Goal: Task Accomplishment & Management: Manage account settings

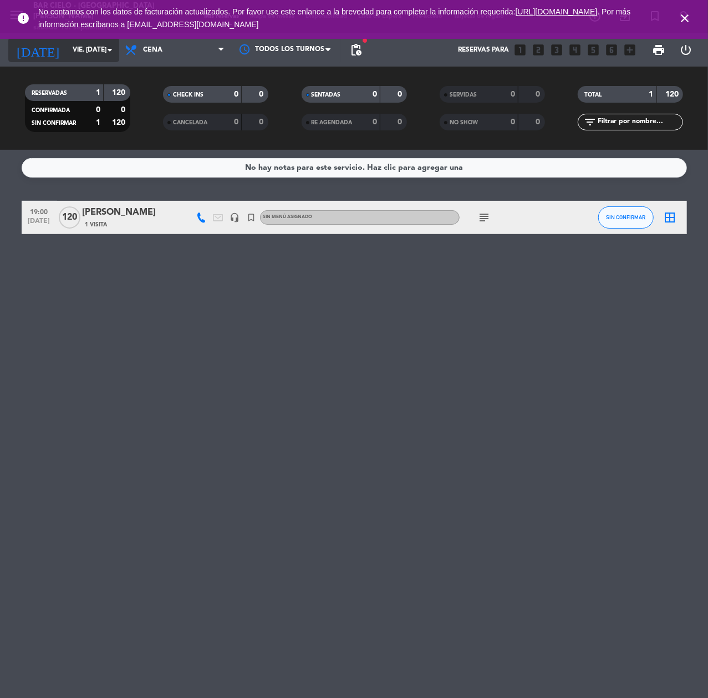
click at [76, 40] on input "vie. [DATE]" at bounding box center [111, 49] width 88 height 19
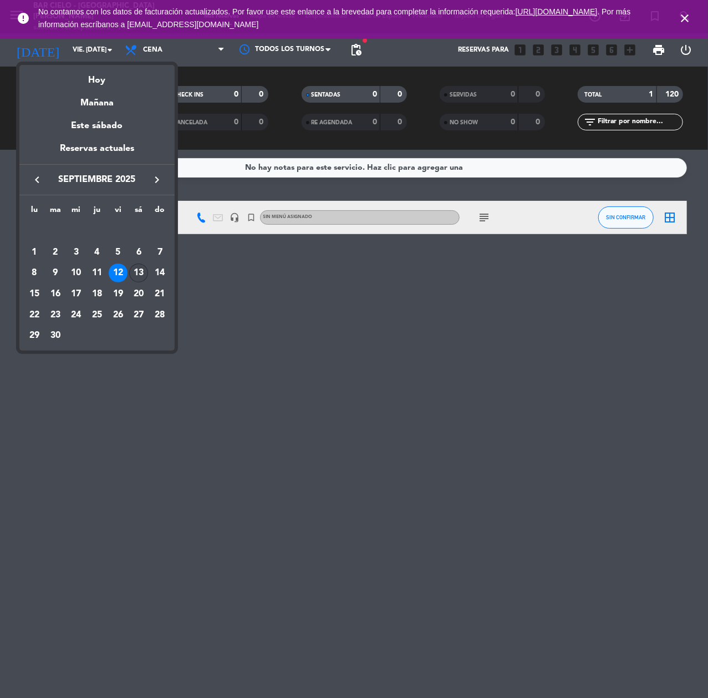
click at [140, 271] on div "13" at bounding box center [138, 272] width 19 height 19
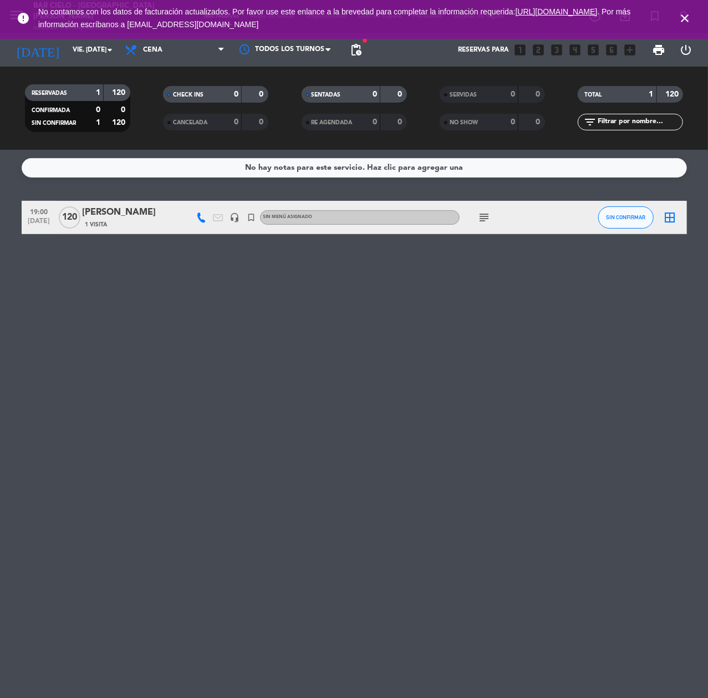
type input "sáb. [DATE]"
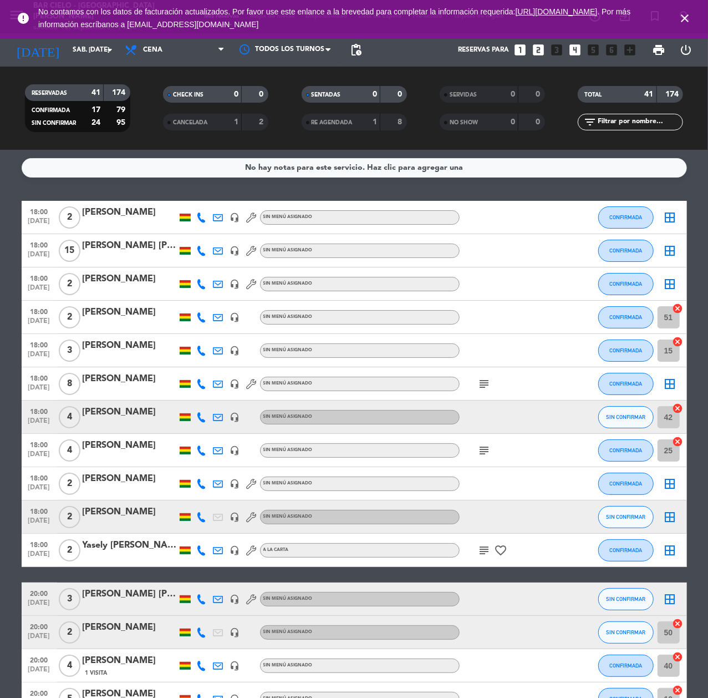
click at [686, 12] on icon "close" at bounding box center [684, 18] width 13 height 13
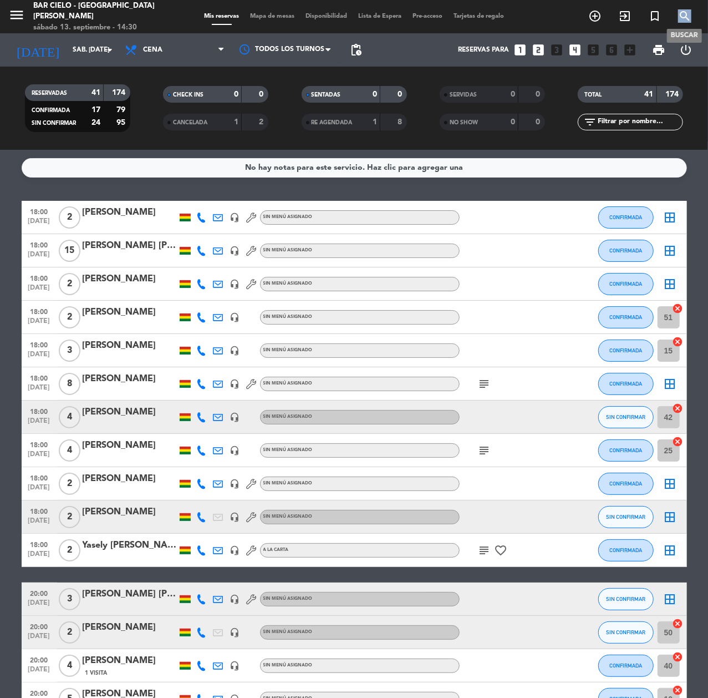
click at [686, 12] on icon "search" at bounding box center [684, 15] width 13 height 13
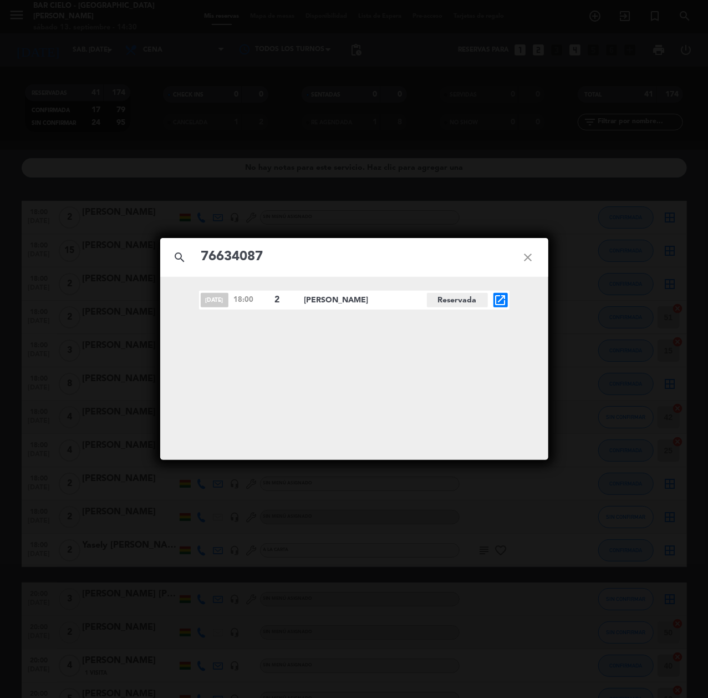
type input "76634087"
click at [499, 293] on icon "open_in_new" at bounding box center [500, 299] width 13 height 13
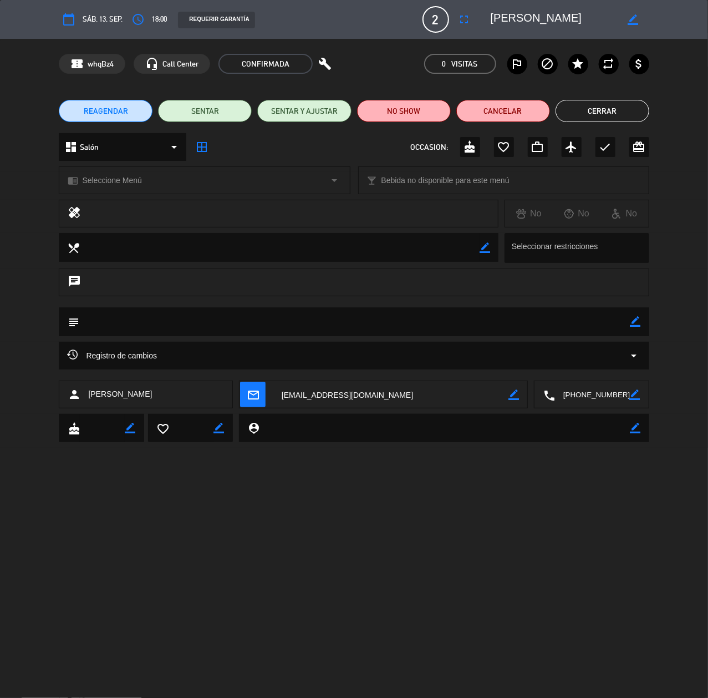
click at [634, 18] on icon "border_color" at bounding box center [633, 19] width 11 height 11
drag, startPoint x: 607, startPoint y: 23, endPoint x: 405, endPoint y: 47, distance: 203.3
click at [405, 47] on div "calendar_today sáb. 13, sep. access_time 18:00 REQUERIR GARANTÍA 2 [PERSON_NAME…" at bounding box center [354, 349] width 708 height 698
paste textarea "[PERSON_NAME] [PERSON_NAME]"
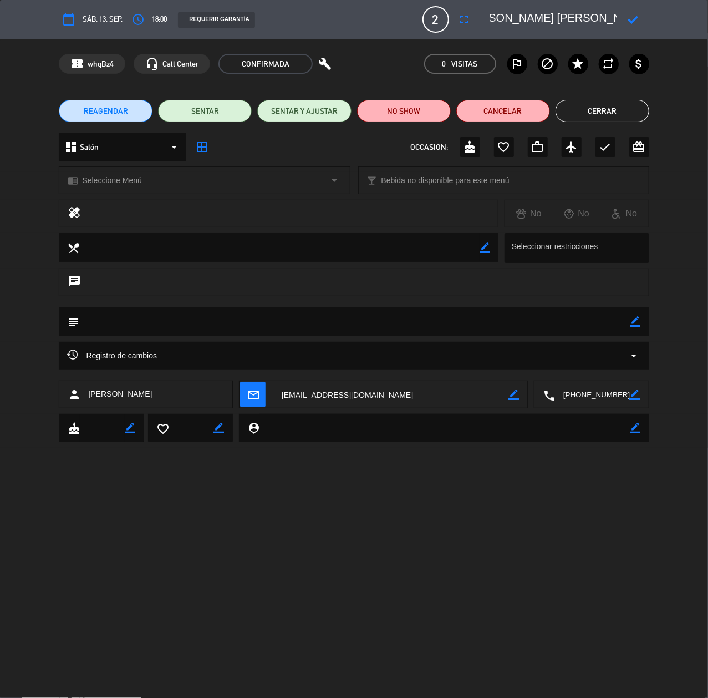
type textarea "[PERSON_NAME] [PERSON_NAME]"
click at [628, 18] on icon at bounding box center [633, 19] width 11 height 11
drag, startPoint x: 619, startPoint y: 112, endPoint x: 461, endPoint y: 154, distance: 163.0
click at [611, 116] on button "Cerrar" at bounding box center [603, 111] width 94 height 22
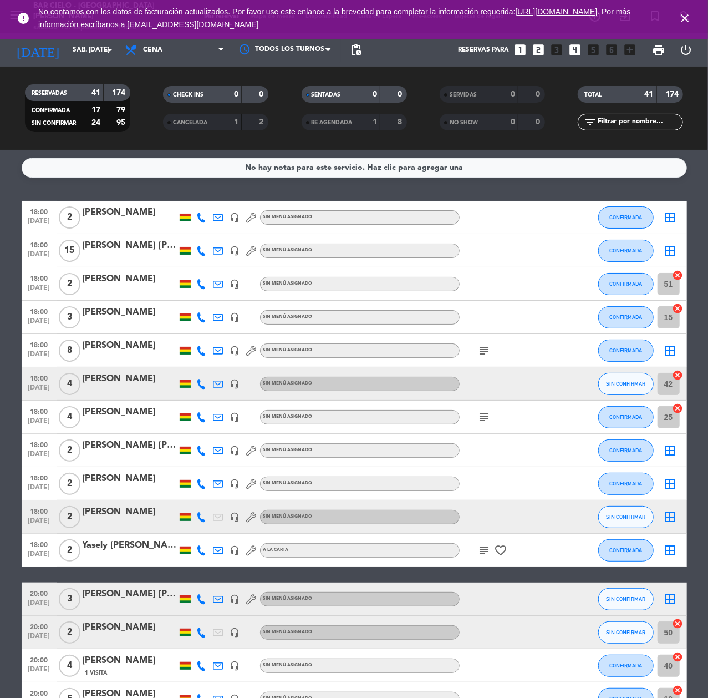
click at [697, 14] on span "close" at bounding box center [685, 18] width 30 height 30
click at [687, 14] on icon "close" at bounding box center [684, 18] width 13 height 13
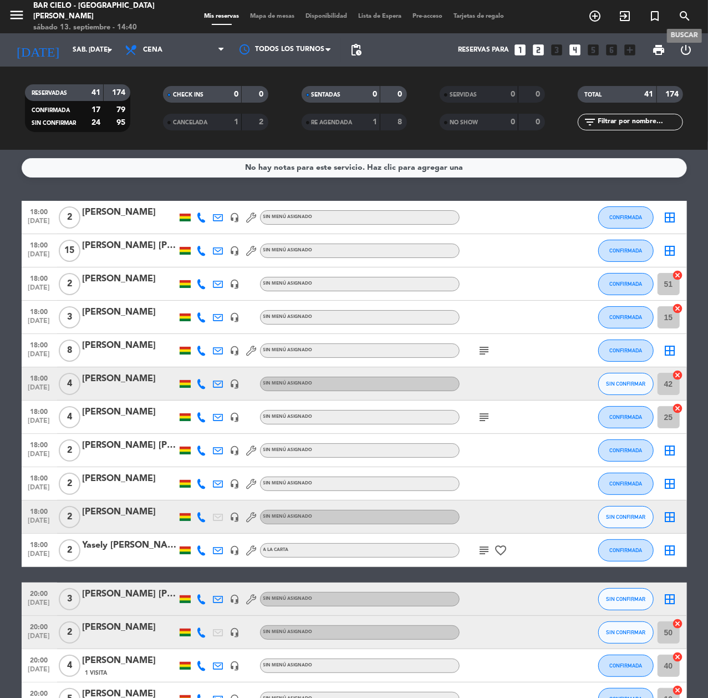
click at [689, 7] on span "search" at bounding box center [685, 16] width 30 height 19
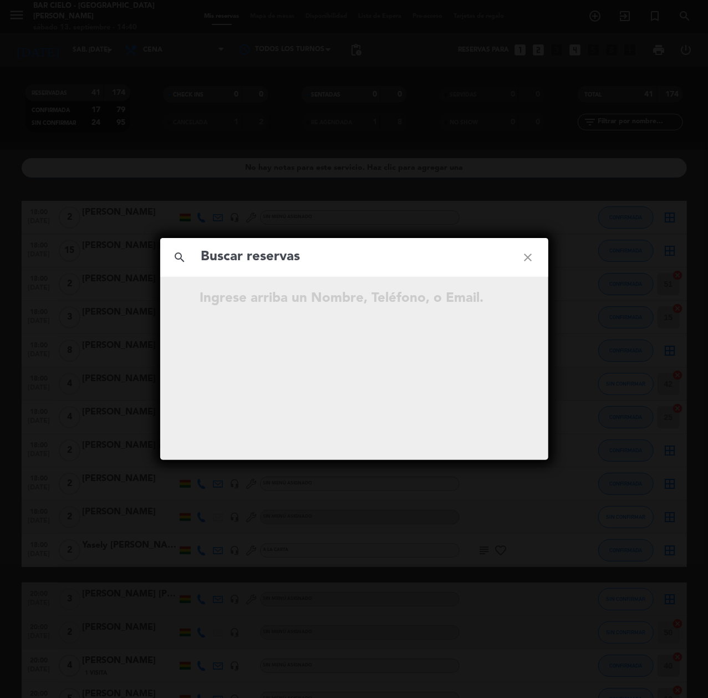
click at [687, 9] on div "search close Ingrese arriba un Nombre, Teléfono, o Email." at bounding box center [354, 349] width 708 height 698
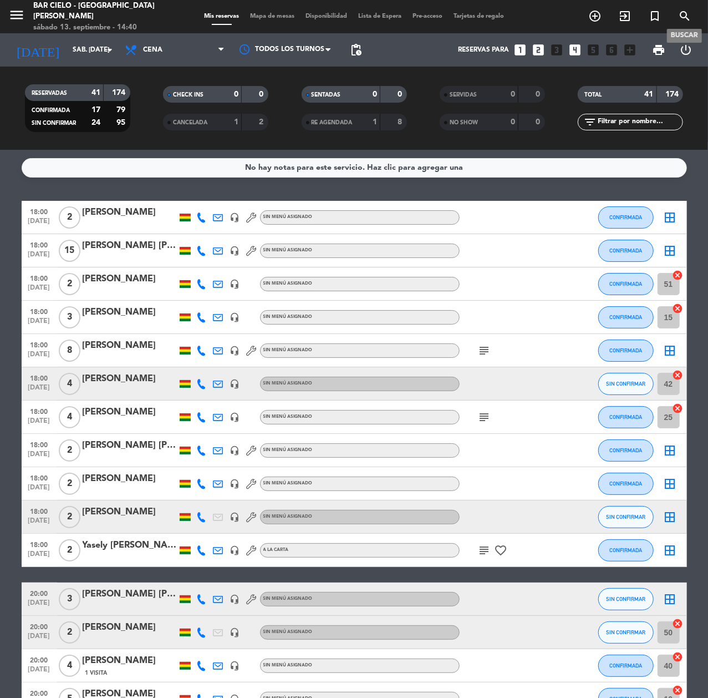
click at [687, 9] on icon "search" at bounding box center [684, 15] width 13 height 13
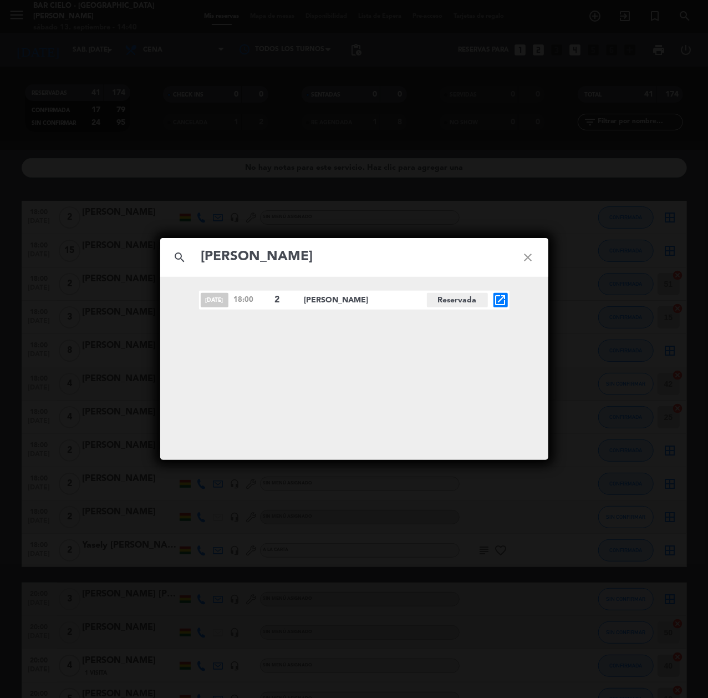
type input "[PERSON_NAME]"
click at [505, 307] on span "open_in_new" at bounding box center [501, 300] width 14 height 14
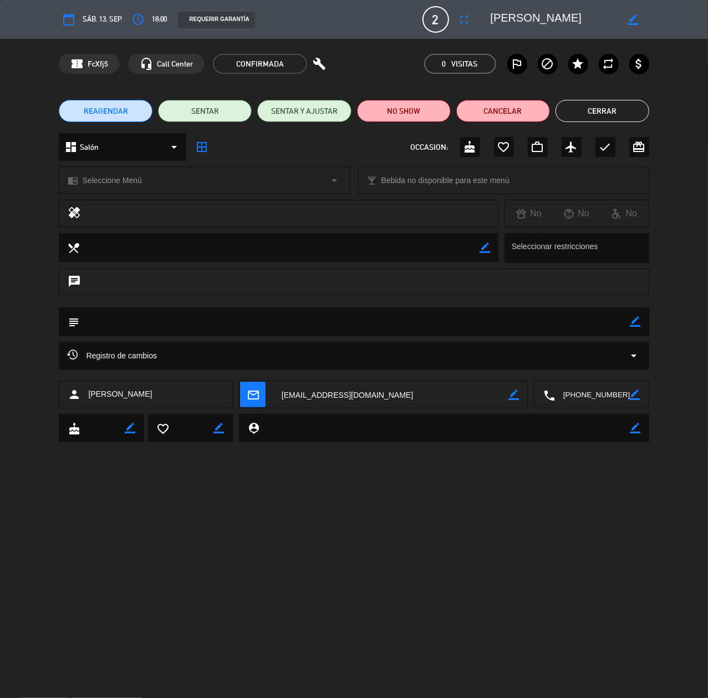
click at [128, 115] on button "REAGENDAR" at bounding box center [106, 111] width 94 height 22
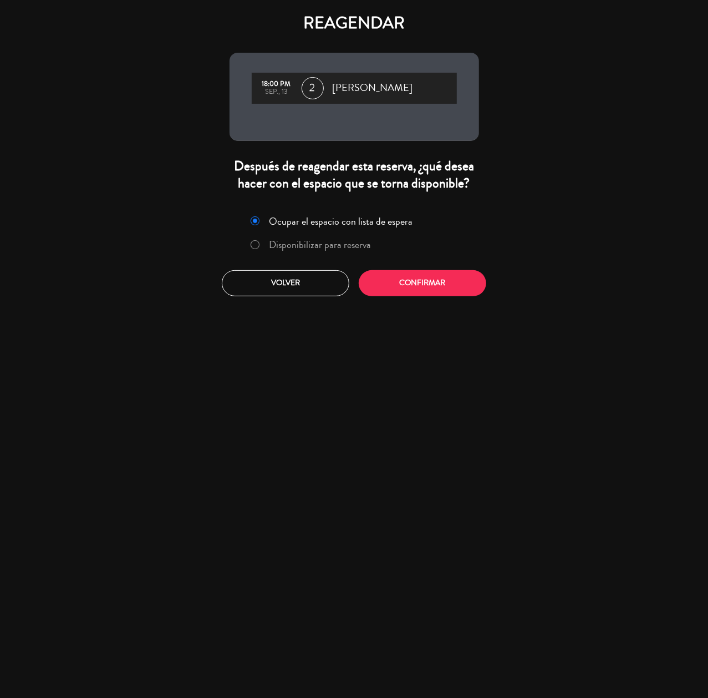
click at [349, 240] on label "Disponibilizar para reserva" at bounding box center [320, 245] width 102 height 10
click at [398, 275] on button "Confirmar" at bounding box center [423, 283] width 128 height 26
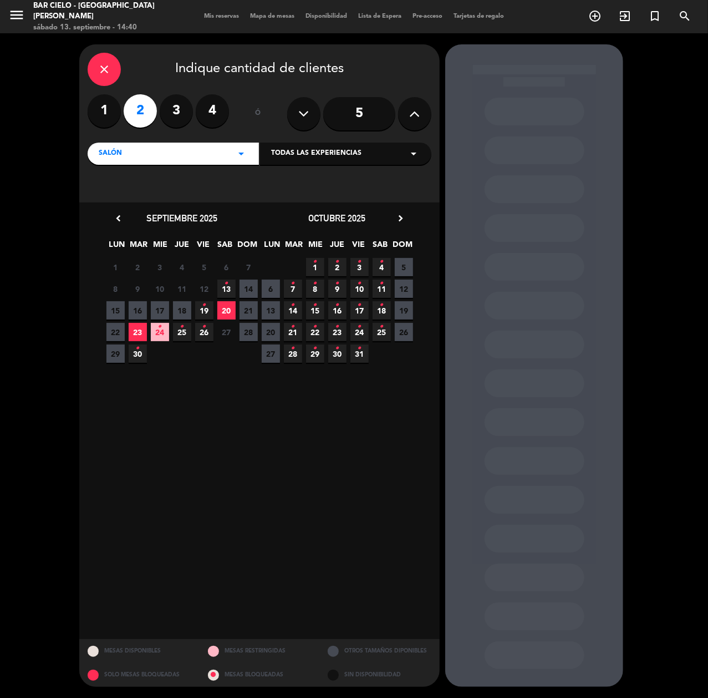
click at [227, 309] on span "20" at bounding box center [226, 310] width 18 height 18
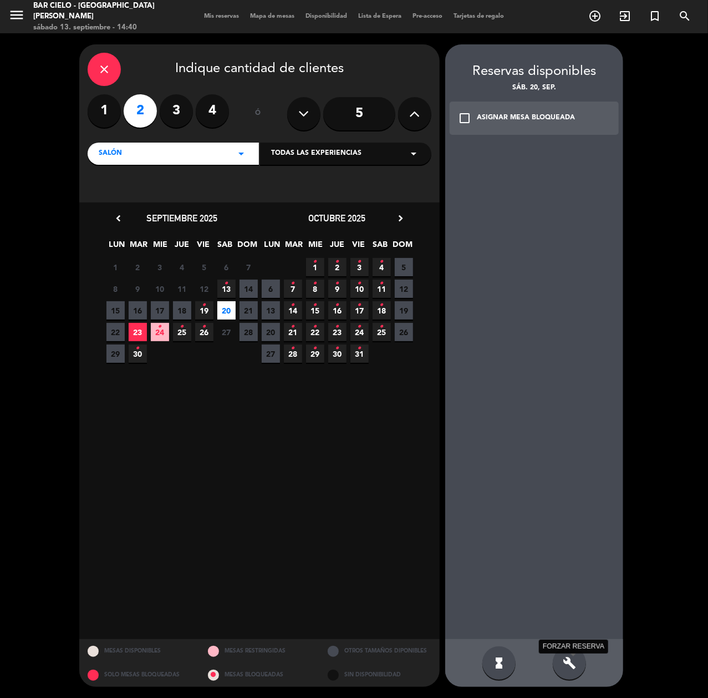
click at [567, 661] on icon "build" at bounding box center [569, 662] width 13 height 13
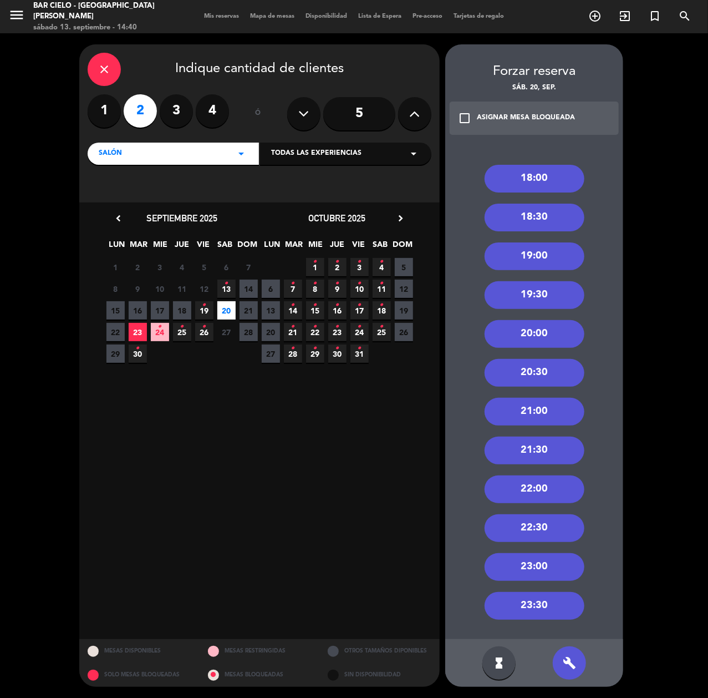
click at [535, 180] on div "18:00" at bounding box center [535, 179] width 100 height 28
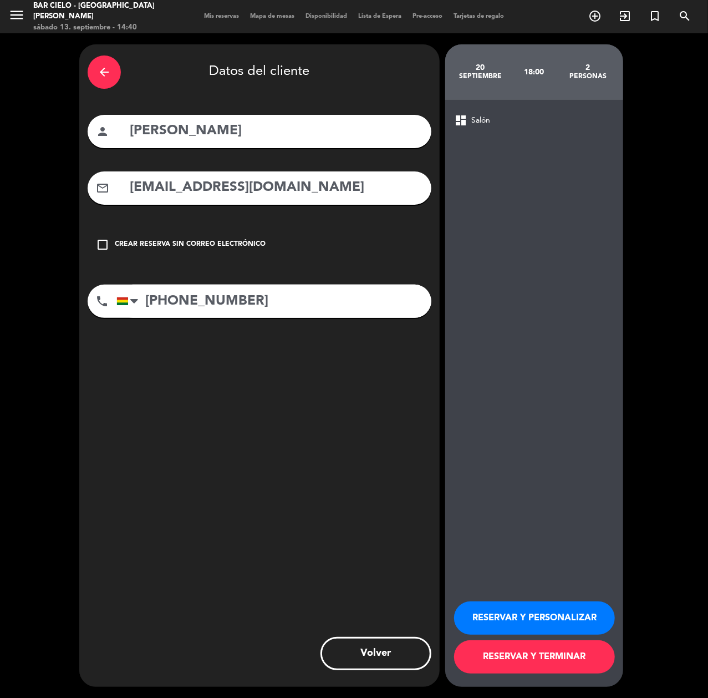
drag, startPoint x: 495, startPoint y: 590, endPoint x: 494, endPoint y: 596, distance: 5.7
click at [495, 591] on div "RESERVAR Y PERSONALIZAR RESERVAR Y TERMINAR" at bounding box center [534, 632] width 160 height 109
drag, startPoint x: 489, startPoint y: 620, endPoint x: 327, endPoint y: 657, distance: 166.0
click at [486, 624] on button "RESERVAR Y PERSONALIZAR" at bounding box center [534, 617] width 161 height 33
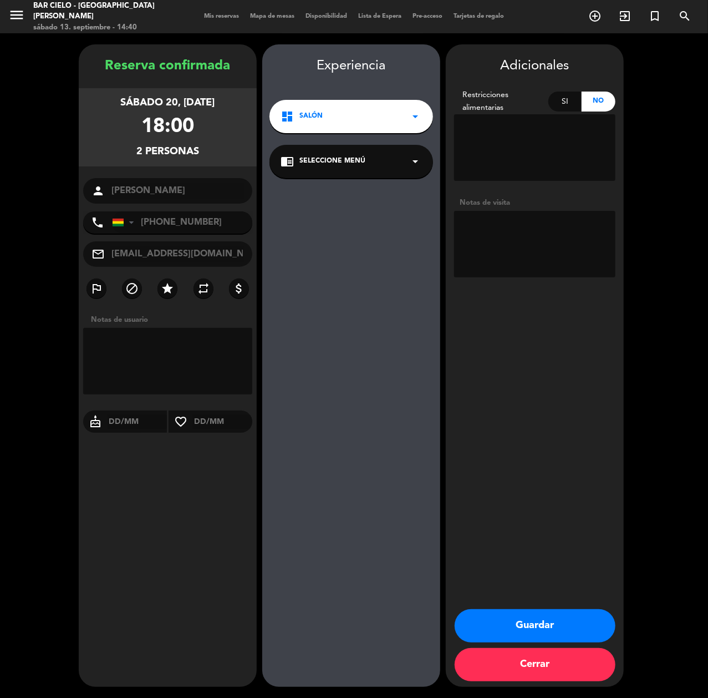
drag, startPoint x: 43, startPoint y: 182, endPoint x: 67, endPoint y: 182, distance: 24.4
click at [43, 182] on booking-confirmed "Reserva confirmada sábado 20, [DATE] 18:00 2 personas person [PERSON_NAME] phon…" at bounding box center [354, 365] width 686 height 642
click at [521, 621] on button "Guardar" at bounding box center [535, 625] width 161 height 33
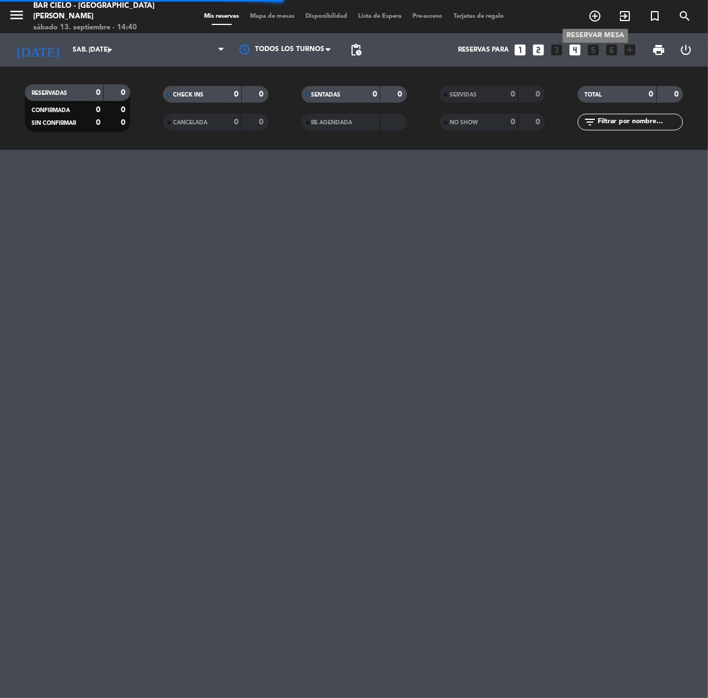
click at [596, 16] on icon "add_circle_outline" at bounding box center [594, 15] width 13 height 13
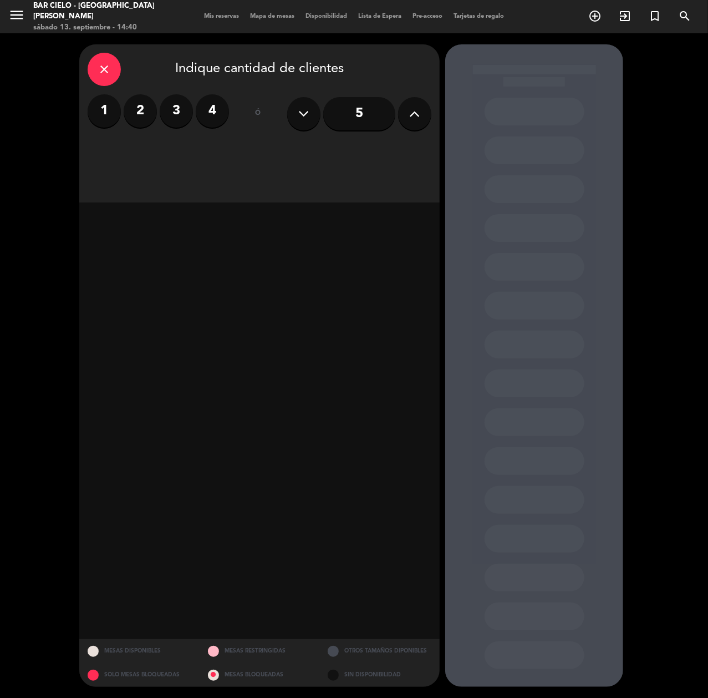
click at [138, 113] on label "2" at bounding box center [140, 110] width 33 height 33
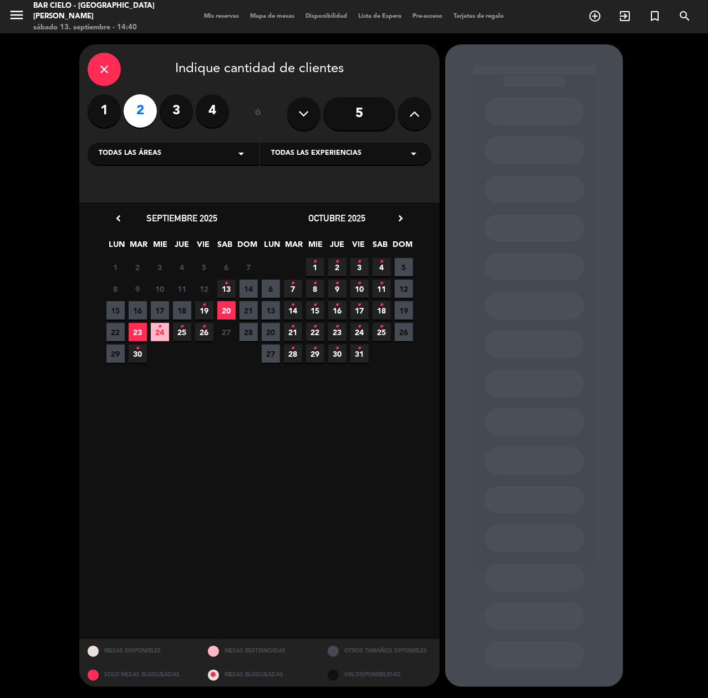
click at [230, 308] on span "20" at bounding box center [226, 310] width 18 height 18
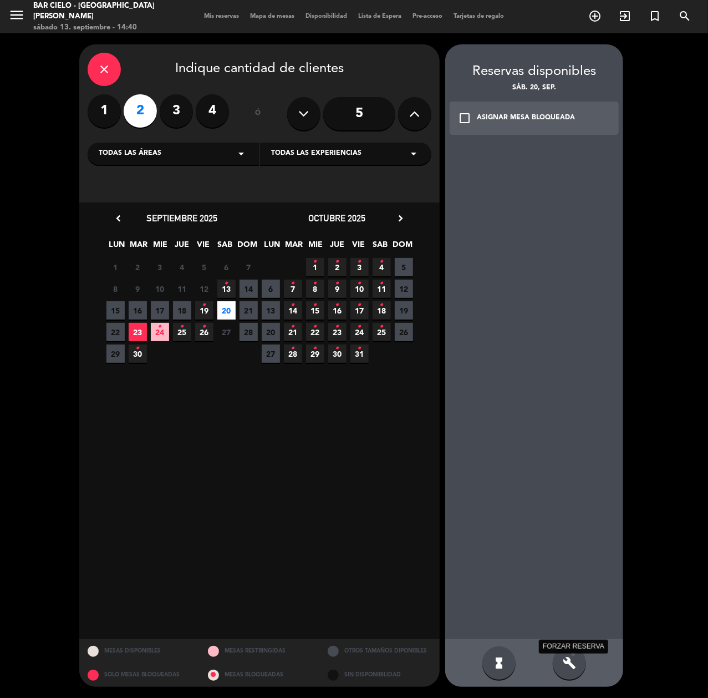
click at [571, 664] on icon "build" at bounding box center [569, 662] width 13 height 13
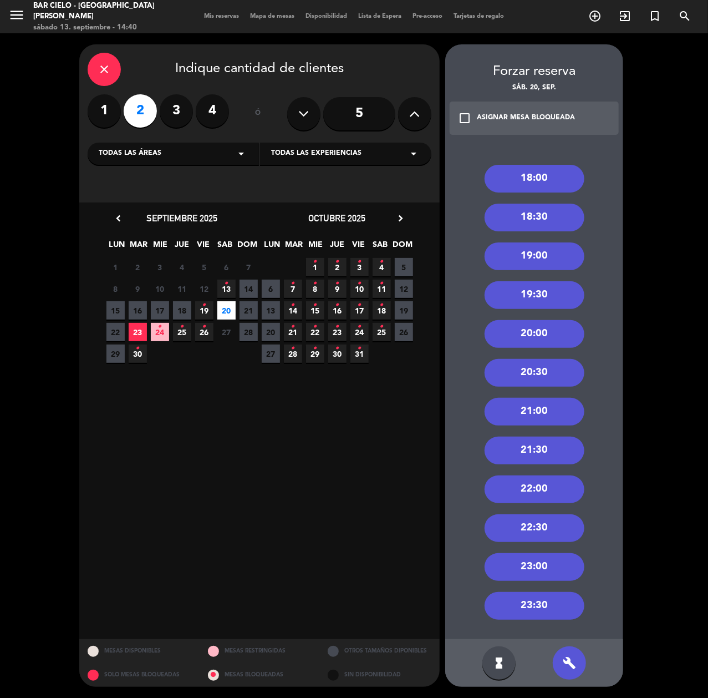
drag, startPoint x: 543, startPoint y: 486, endPoint x: 465, endPoint y: 337, distance: 168.2
click at [542, 479] on div "22:00" at bounding box center [535, 489] width 100 height 28
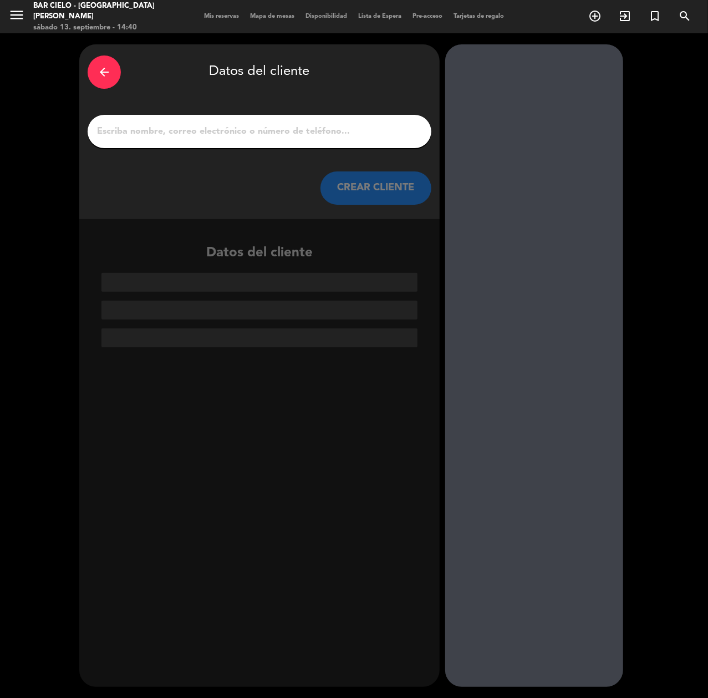
click at [308, 118] on div at bounding box center [260, 131] width 344 height 33
click at [306, 125] on input "1" at bounding box center [259, 132] width 327 height 16
paste input "[PERSON_NAME]"
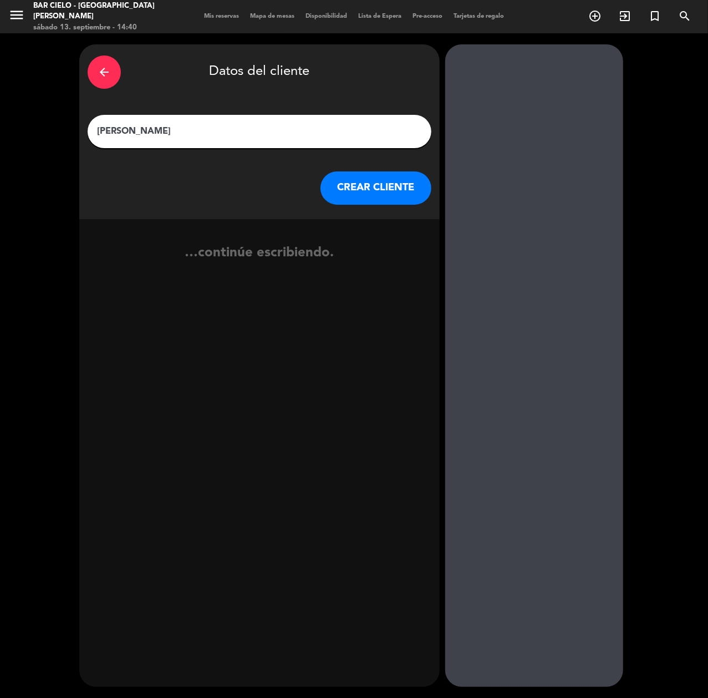
type input "[PERSON_NAME]"
click at [352, 189] on button "CREAR CLIENTE" at bounding box center [376, 187] width 111 height 33
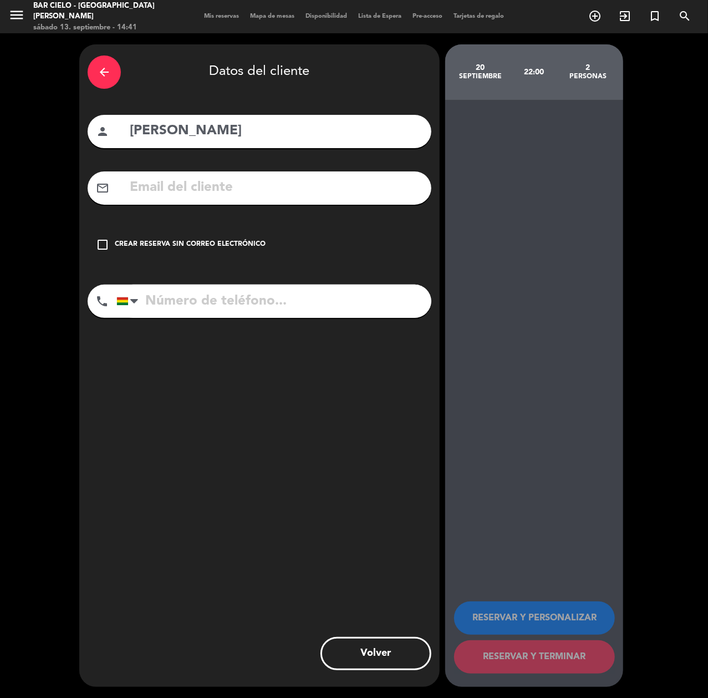
paste input "74652987"
click at [179, 300] on input "tel" at bounding box center [273, 300] width 315 height 33
type input "74652987"
drag, startPoint x: 176, startPoint y: 251, endPoint x: 218, endPoint y: 257, distance: 42.7
click at [177, 251] on div "check_box_outline_blank Crear reserva sin correo electrónico" at bounding box center [260, 244] width 344 height 33
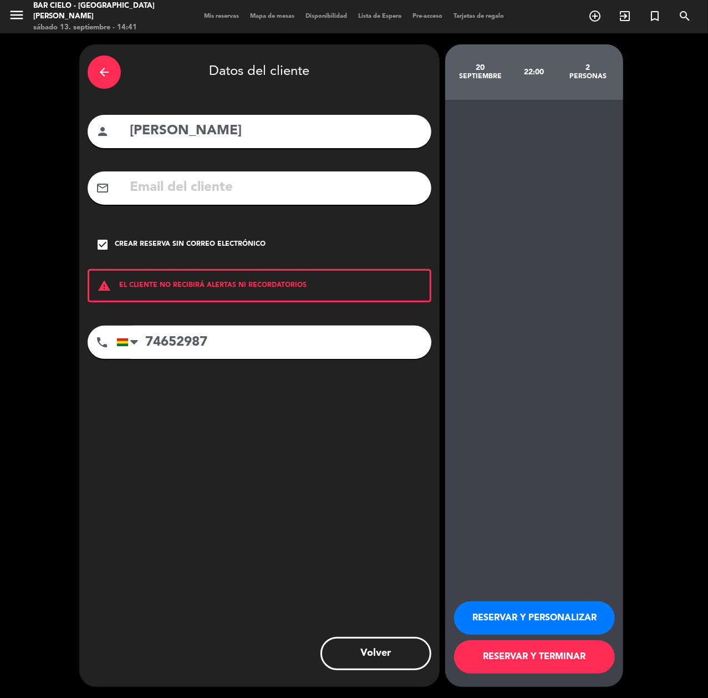
click at [495, 618] on button "RESERVAR Y PERSONALIZAR" at bounding box center [534, 617] width 161 height 33
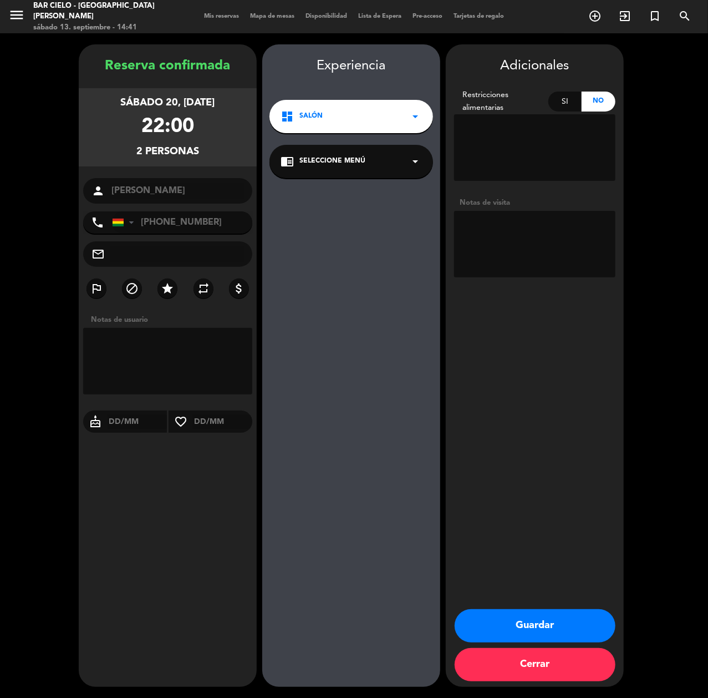
click at [492, 621] on button "Guardar" at bounding box center [535, 625] width 161 height 33
